Goal: Information Seeking & Learning: Find specific fact

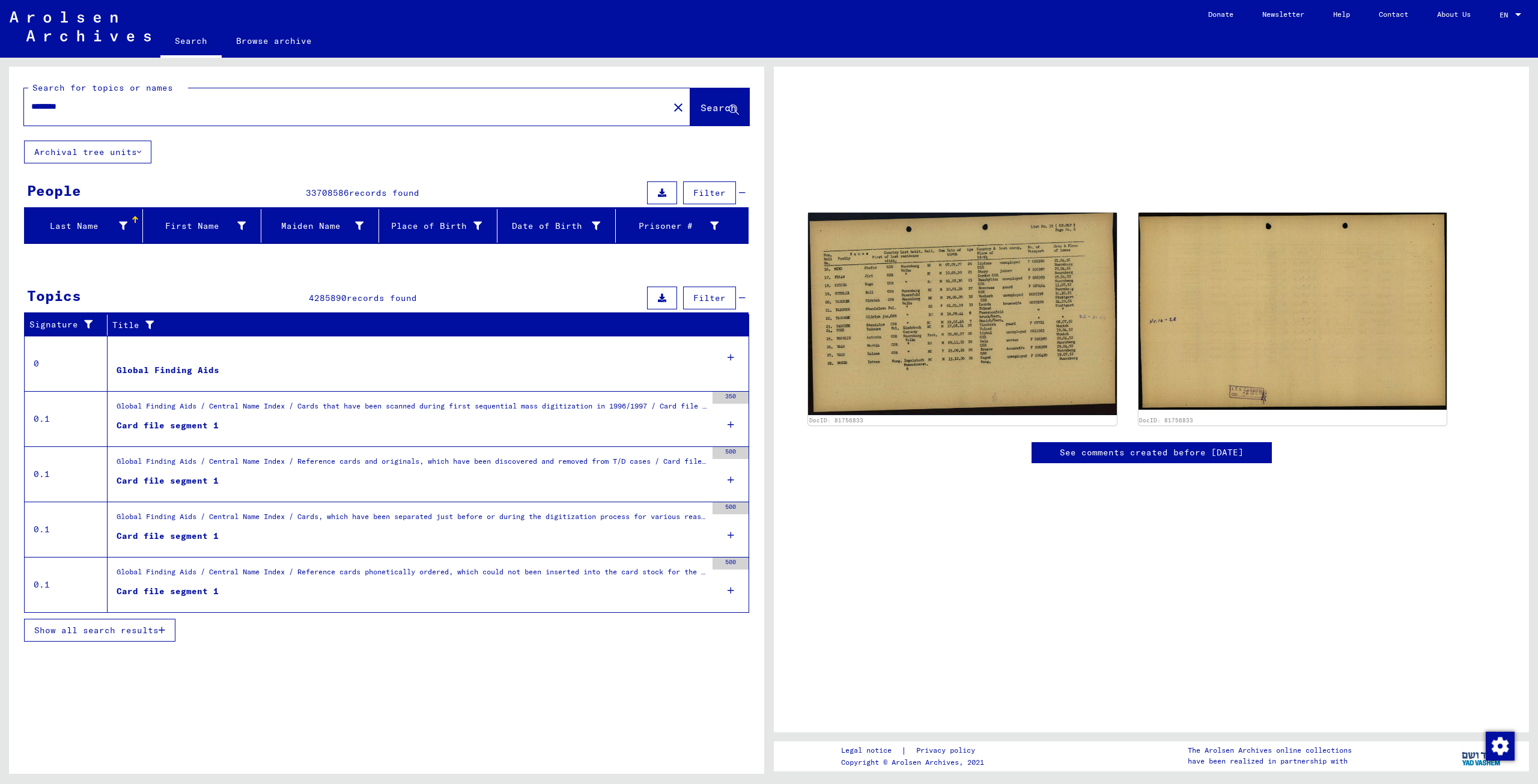
click at [178, 369] on div "Global Finding Aids" at bounding box center [168, 370] width 103 height 13
click at [167, 481] on div "Card file segment 1" at bounding box center [168, 480] width 102 height 13
click at [124, 629] on span "Show all search results" at bounding box center [96, 630] width 125 height 11
click at [163, 627] on icon "button" at bounding box center [161, 630] width 7 height 9
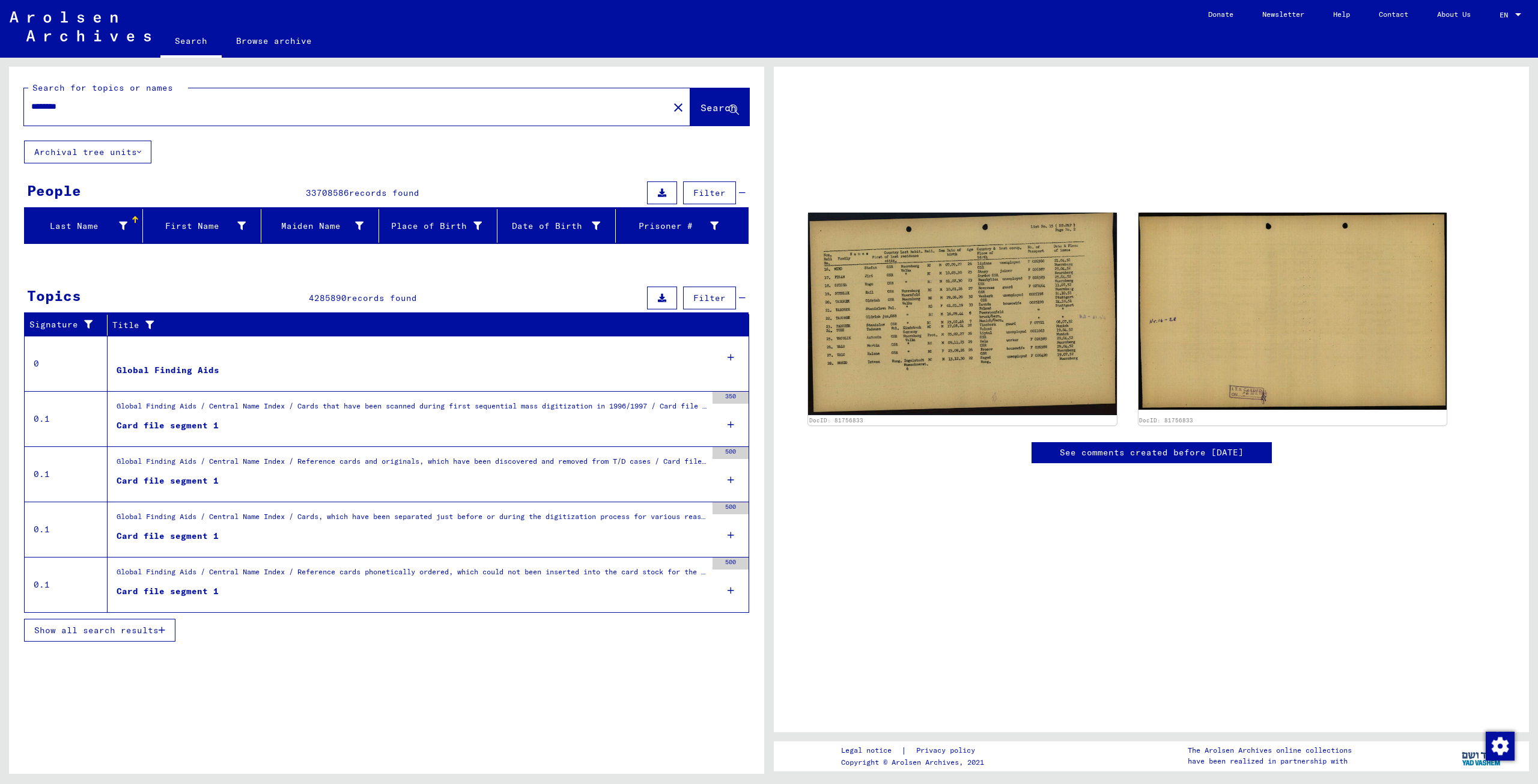
click at [141, 154] on icon at bounding box center [139, 151] width 4 height 9
click at [141, 151] on icon at bounding box center [139, 151] width 4 height 9
